Goal: Task Accomplishment & Management: Manage account settings

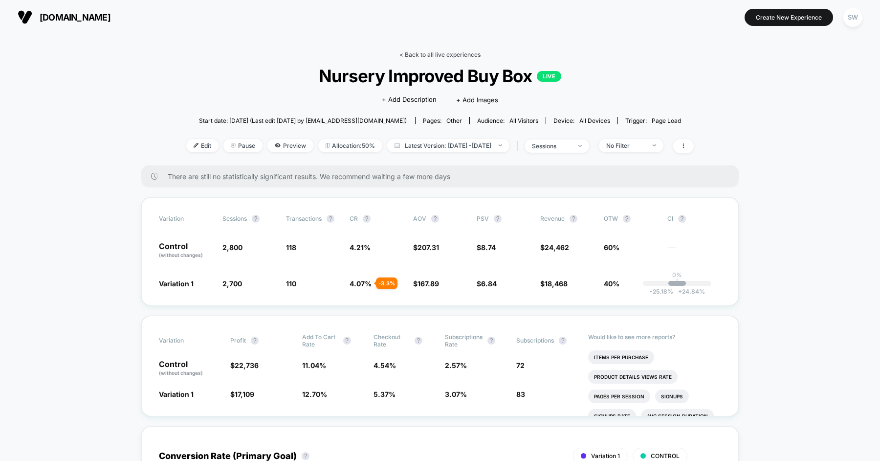
click at [441, 55] on link "< Back to all live experiences" at bounding box center [440, 54] width 81 height 7
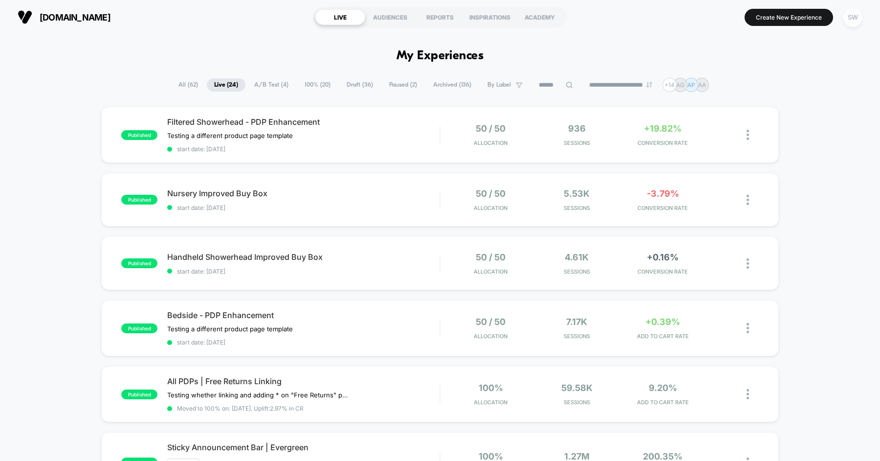
click at [848, 10] on div "SW" at bounding box center [853, 17] width 19 height 19
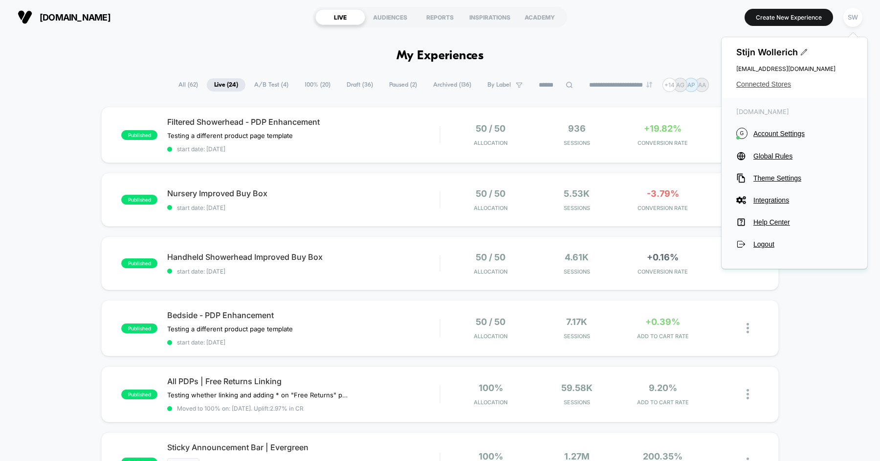
click at [771, 84] on span "Connected Stores" at bounding box center [795, 84] width 116 height 8
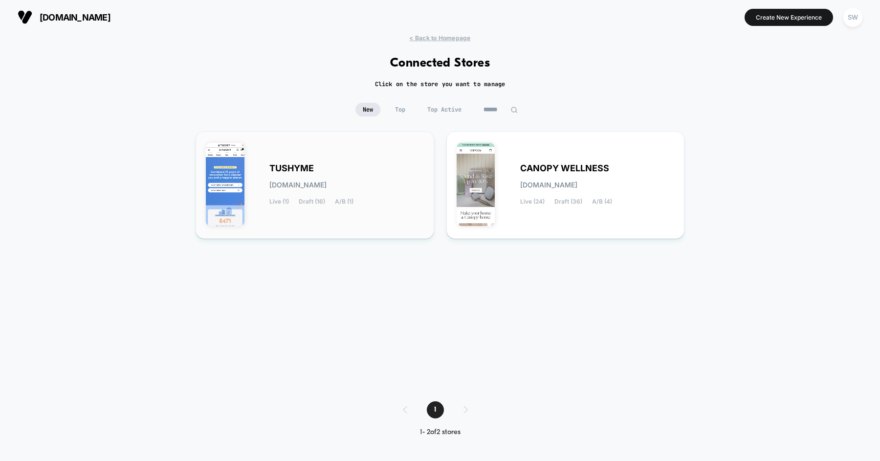
click at [316, 181] on span "[DOMAIN_NAME]" at bounding box center [297, 184] width 57 height 7
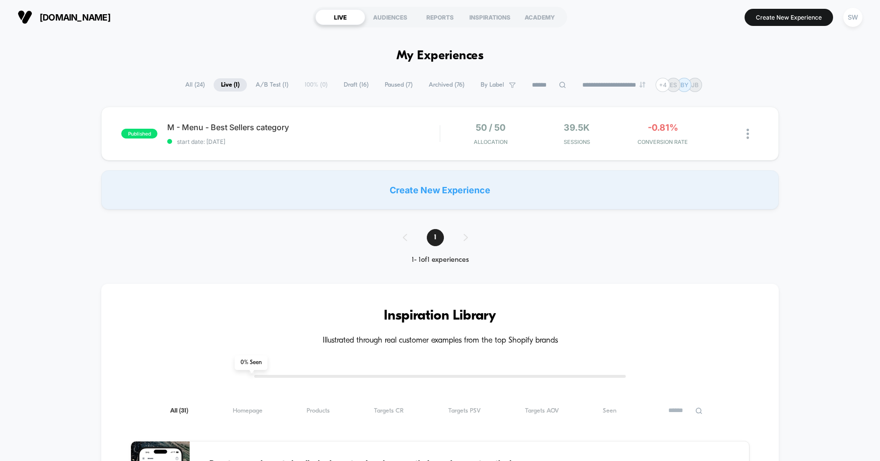
click at [349, 84] on span "Draft ( 16 )" at bounding box center [357, 84] width 40 height 13
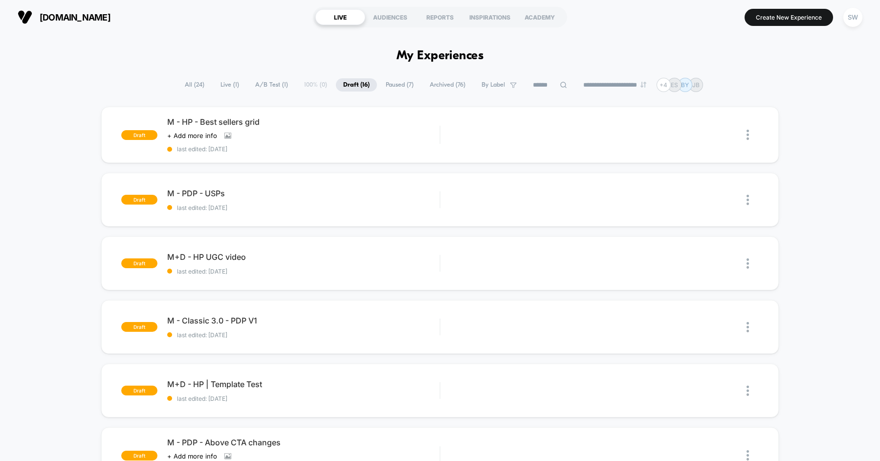
click at [396, 86] on span "Paused ( 7 )" at bounding box center [400, 84] width 43 height 13
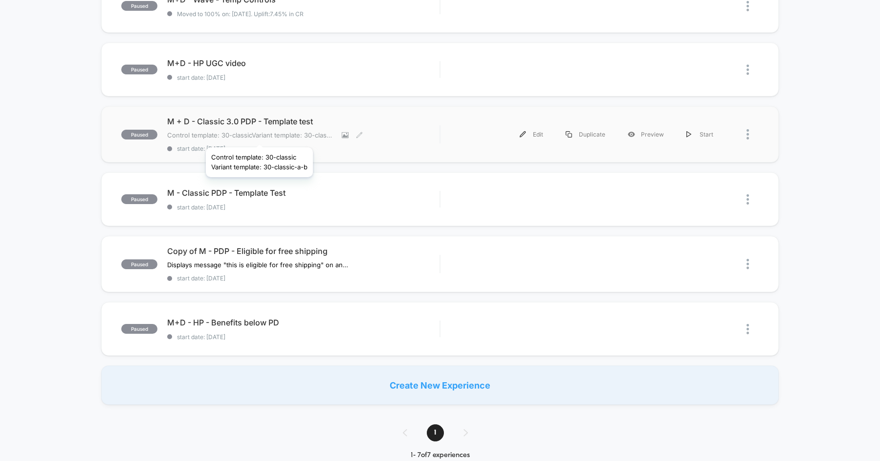
scroll to position [160, 0]
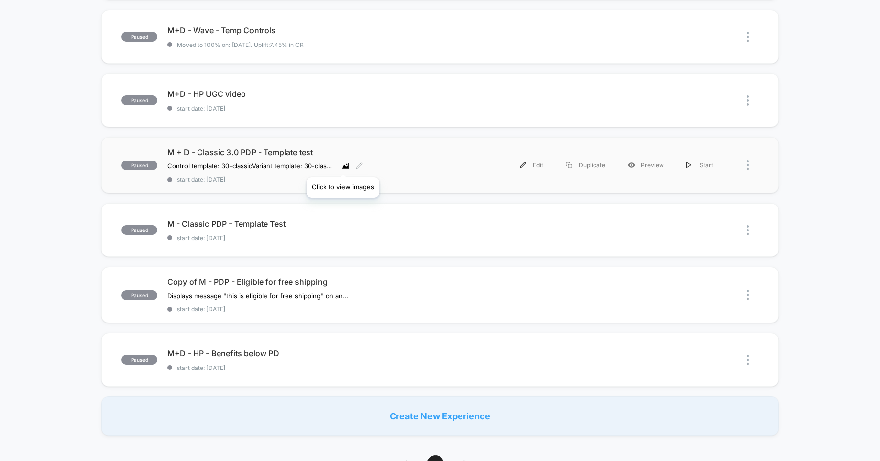
click at [343, 165] on icon at bounding box center [345, 165] width 5 height 3
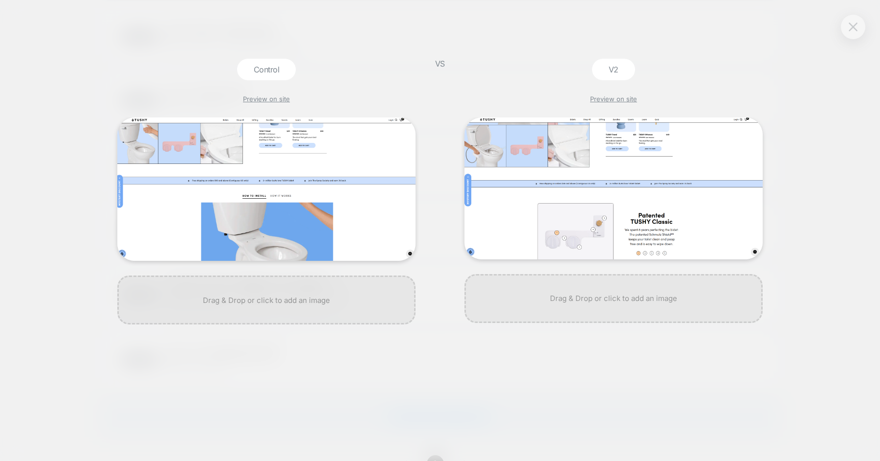
click at [849, 28] on img at bounding box center [853, 26] width 9 height 8
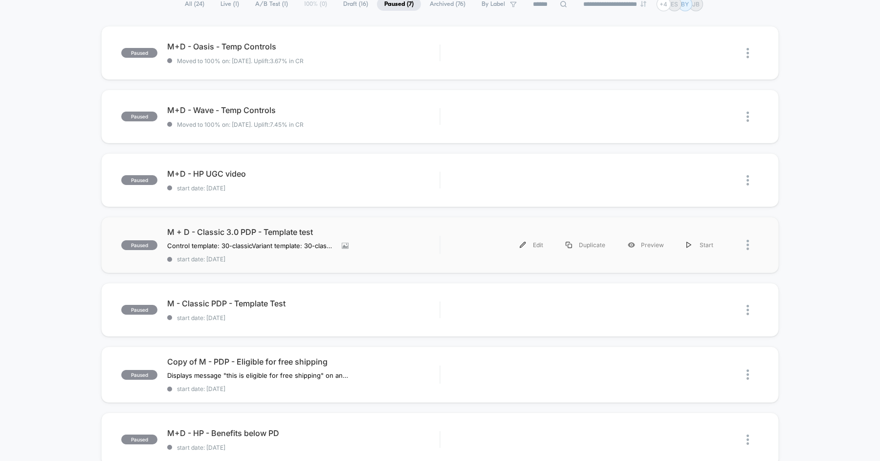
scroll to position [0, 0]
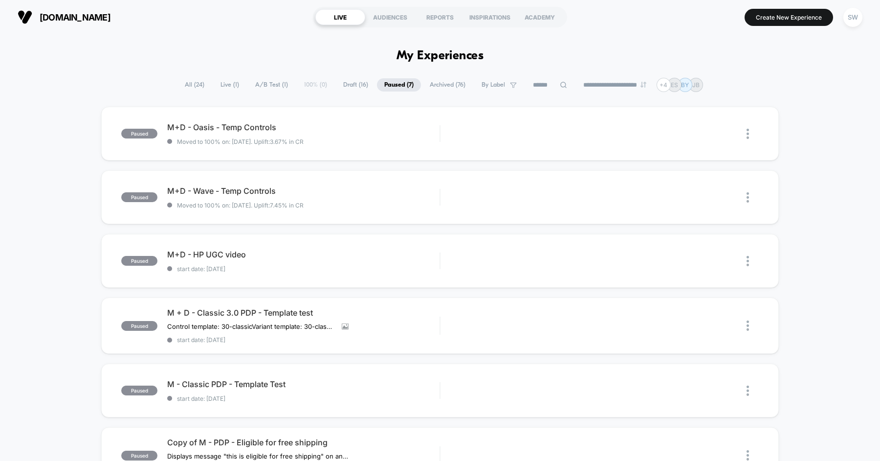
click at [188, 85] on span "All ( 24 )" at bounding box center [195, 84] width 34 height 13
